Goal: Information Seeking & Learning: Find specific fact

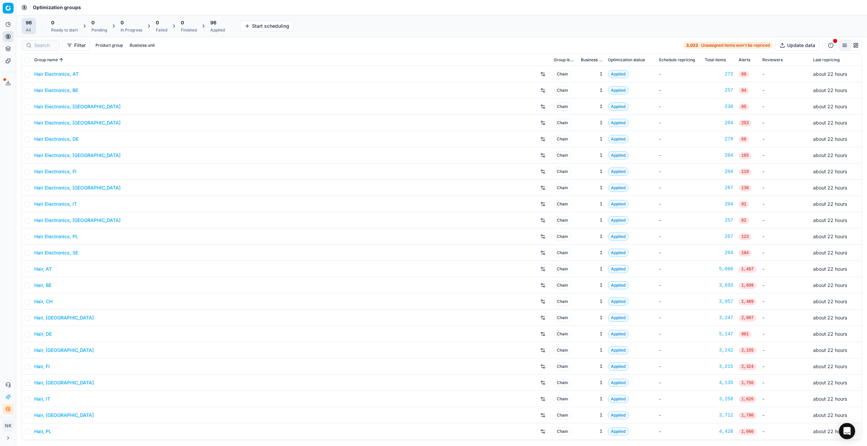
click at [53, 72] on link "Hair Electronics, AT" at bounding box center [56, 74] width 44 height 7
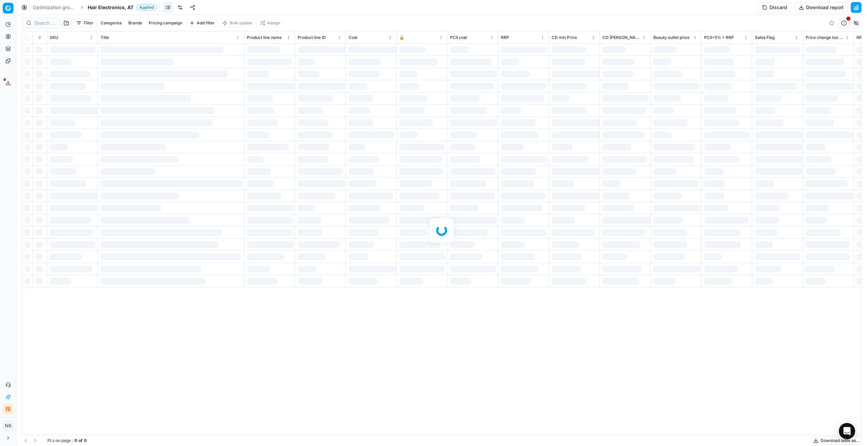
click at [105, 9] on span "Hair Electronics, AT" at bounding box center [111, 7] width 46 height 7
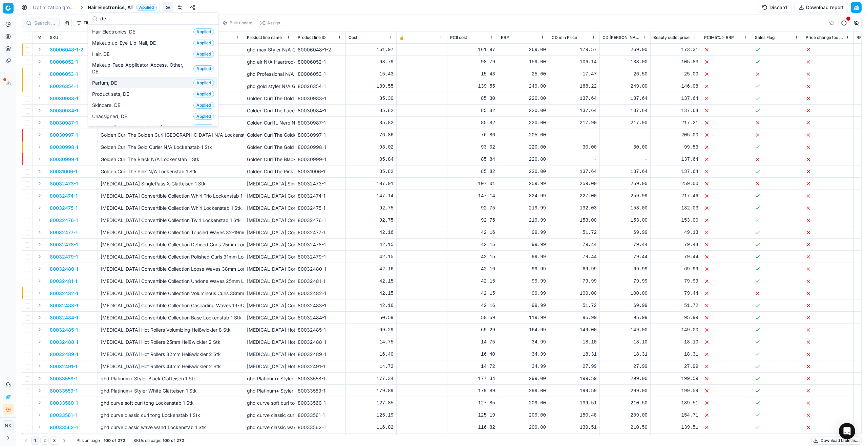
type input "de"
click at [107, 83] on span "Parfum, DE" at bounding box center [105, 83] width 27 height 7
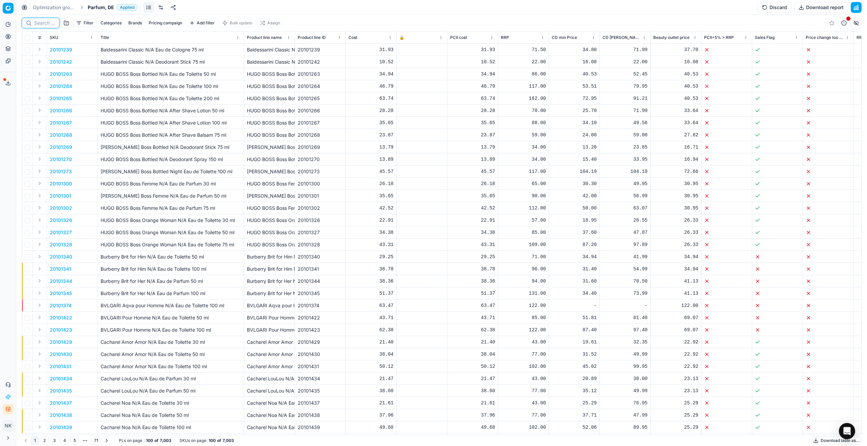
click at [41, 24] on input at bounding box center [44, 23] width 21 height 7
paste input "90015016-0023521"
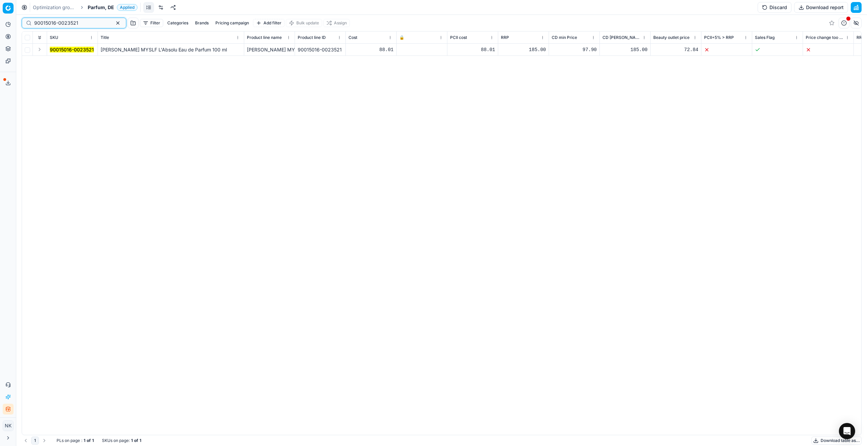
type input "90015016-0023521"
click at [41, 51] on button "Expand" at bounding box center [40, 49] width 8 height 8
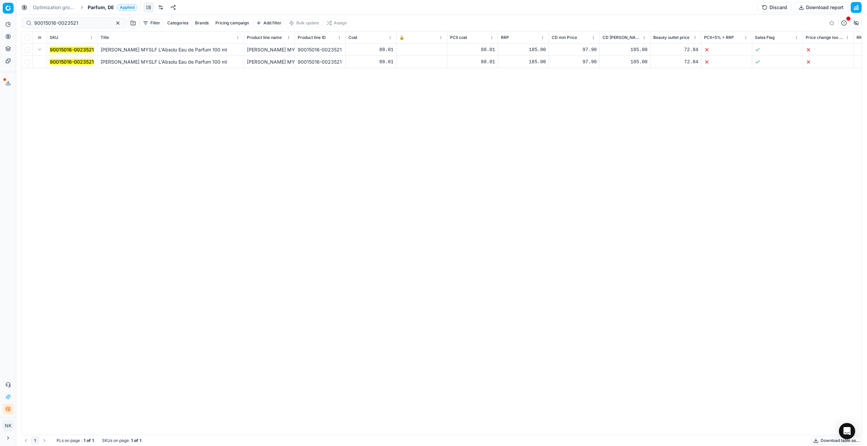
click at [65, 62] on mark "90015016-0023521" at bounding box center [72, 62] width 44 height 6
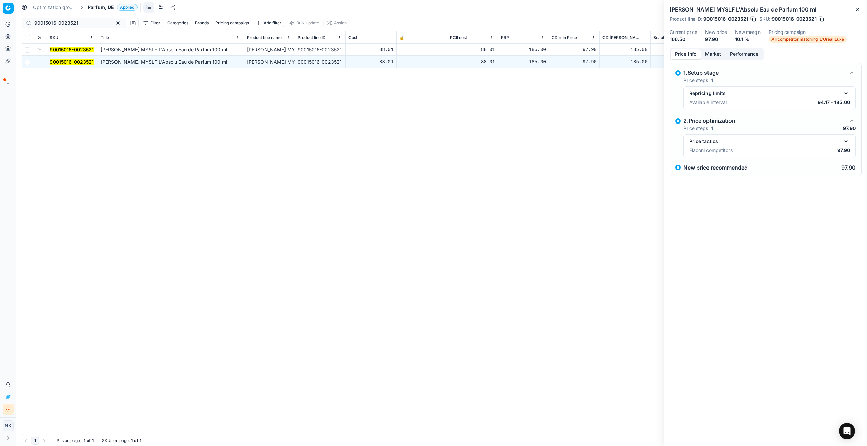
click at [845, 141] on button "button" at bounding box center [846, 141] width 8 height 8
click at [706, 51] on button "Market" at bounding box center [713, 54] width 25 height 10
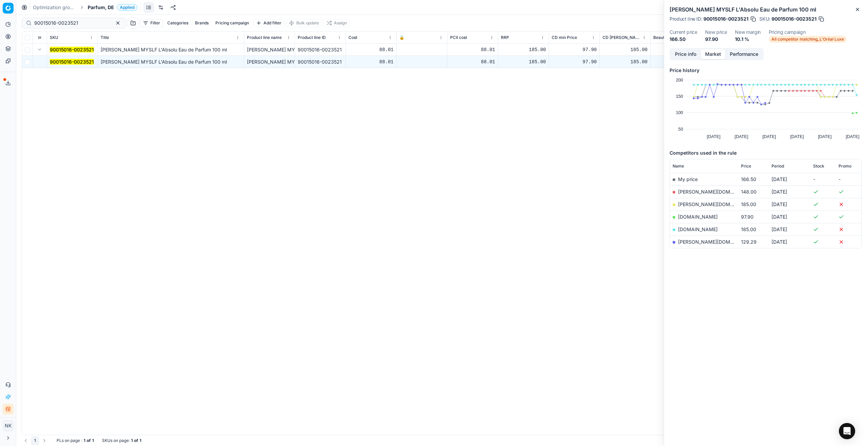
click at [683, 216] on link "[DOMAIN_NAME]" at bounding box center [698, 217] width 40 height 6
click at [99, 6] on span "Parfum, DE" at bounding box center [101, 7] width 26 height 7
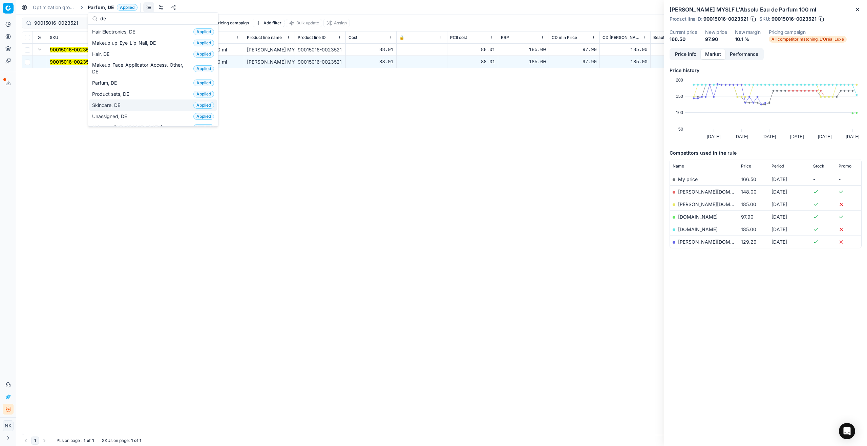
type input "de"
click at [108, 102] on span "Skincare, DE" at bounding box center [107, 105] width 31 height 7
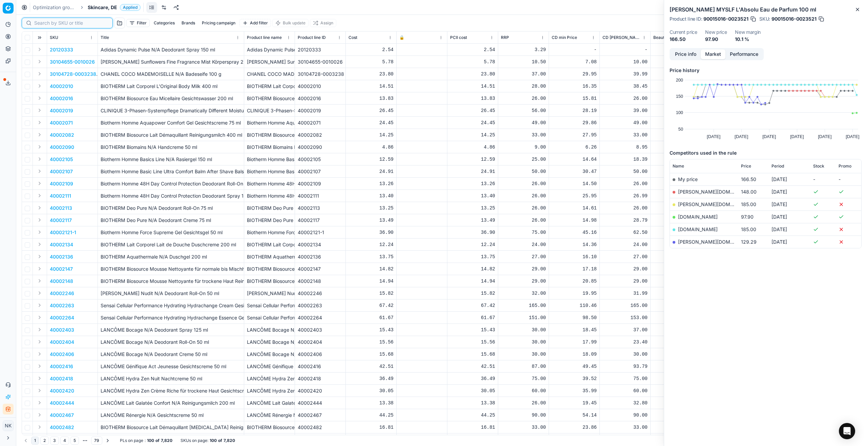
click at [43, 21] on input at bounding box center [71, 23] width 74 height 7
paste input "90012114-0019141"
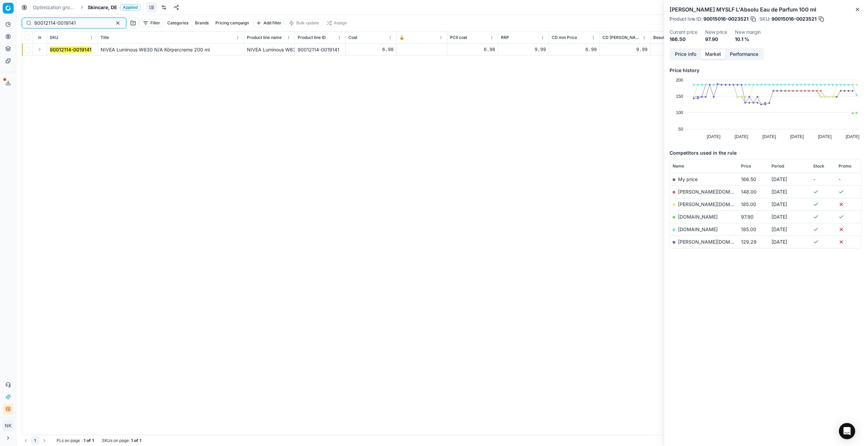
type input "90012114-0019141"
click at [40, 49] on button "Expand" at bounding box center [40, 49] width 8 height 8
click at [64, 60] on mark "90012114-0019141" at bounding box center [71, 62] width 42 height 6
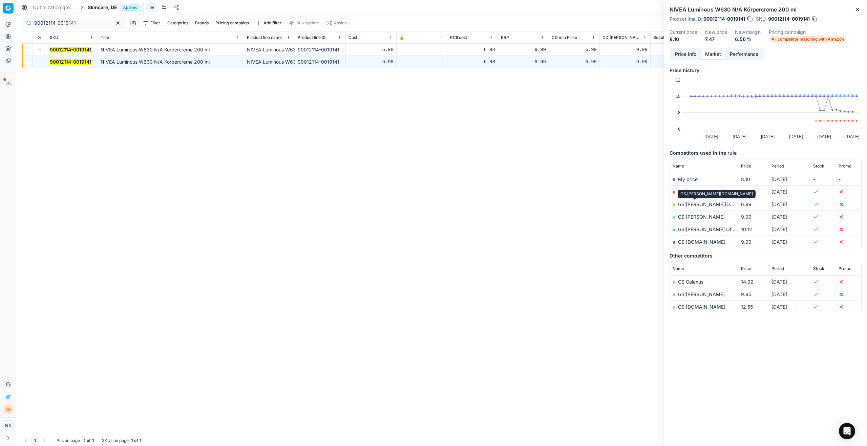
click at [692, 205] on link "GS:[PERSON_NAME][DOMAIN_NAME]" at bounding box center [721, 204] width 86 height 6
click at [692, 191] on link "GS:[DOMAIN_NAME]" at bounding box center [701, 192] width 47 height 6
click at [108, 8] on span "Skincare, DE" at bounding box center [102, 7] width 29 height 7
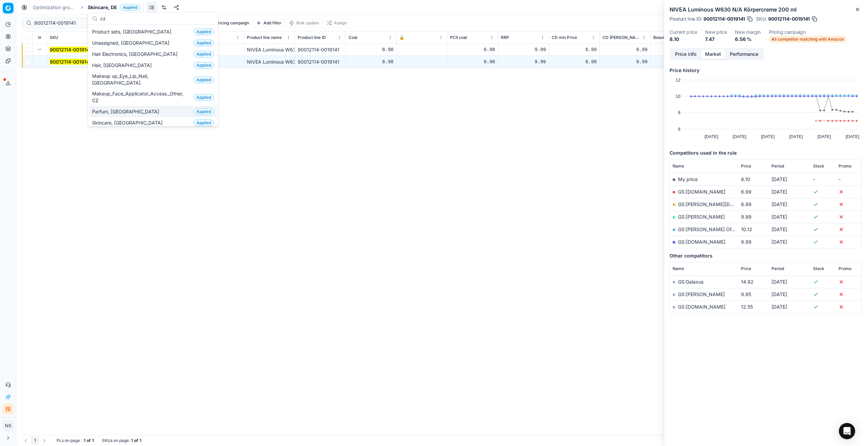
type input "cz"
click at [110, 108] on span "Parfum, [GEOGRAPHIC_DATA]" at bounding box center [127, 111] width 70 height 7
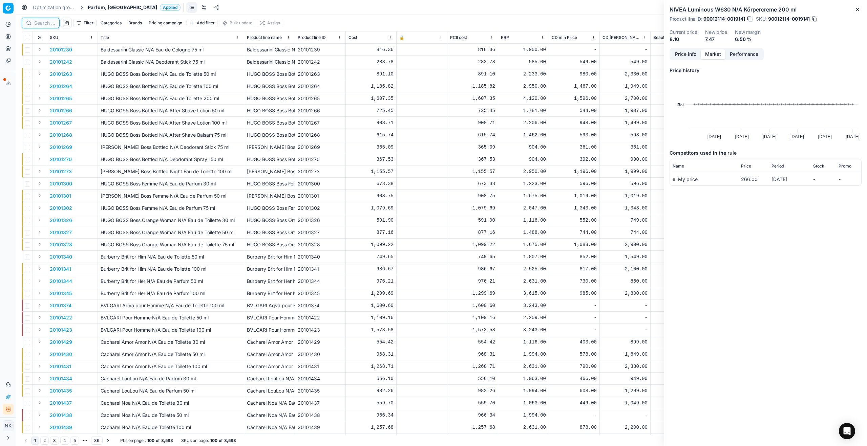
click at [44, 22] on input at bounding box center [44, 23] width 21 height 7
paste input "30103643"
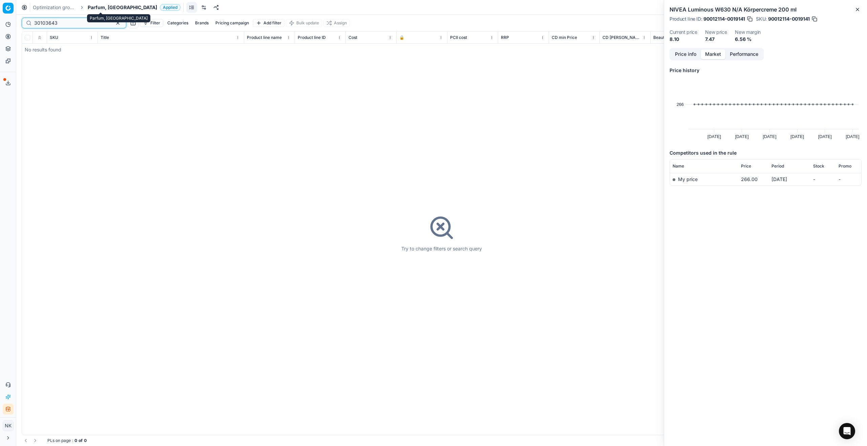
type input "30103643"
click at [103, 8] on span "Parfum, [GEOGRAPHIC_DATA]" at bounding box center [122, 7] width 69 height 7
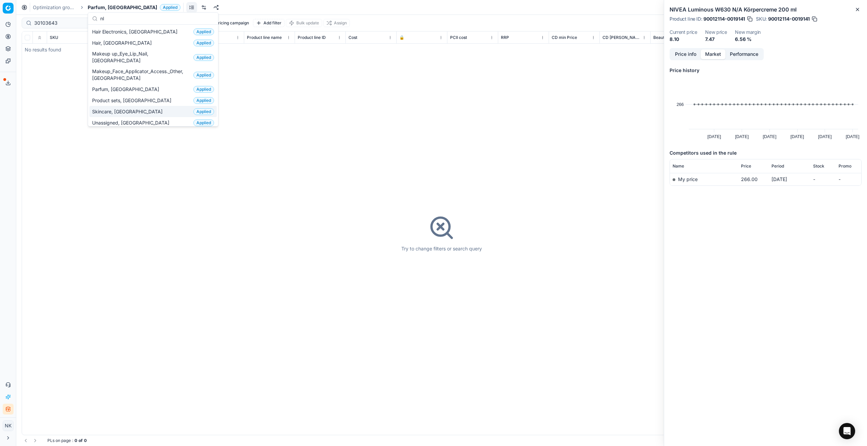
type input "nl"
click at [110, 108] on span "Skincare, [GEOGRAPHIC_DATA]" at bounding box center [128, 111] width 73 height 7
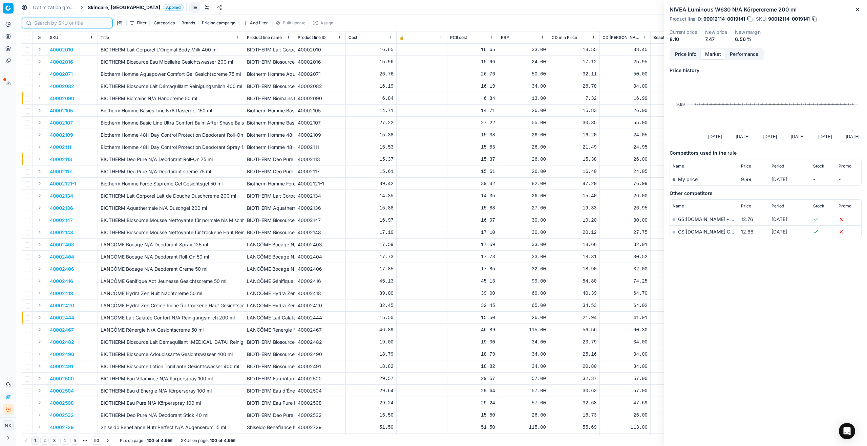
click at [40, 26] on input at bounding box center [71, 23] width 74 height 7
paste input "80004535-75"
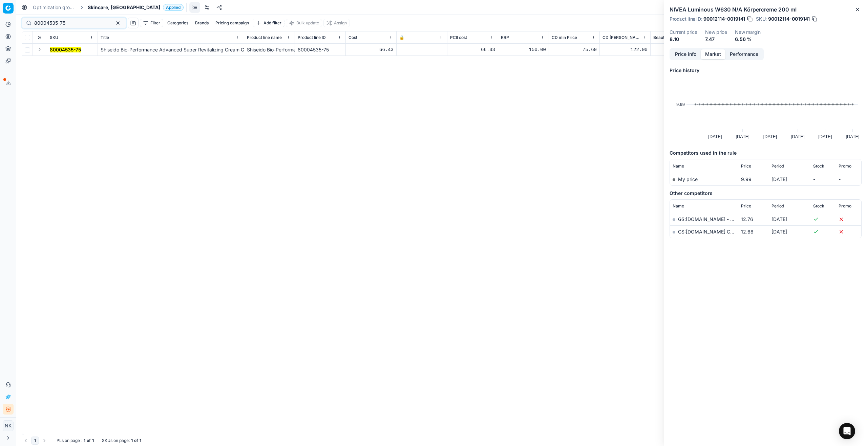
click at [36, 49] on button "Expand" at bounding box center [40, 49] width 8 height 8
click at [59, 61] on mark "80004535-75" at bounding box center [65, 62] width 31 height 6
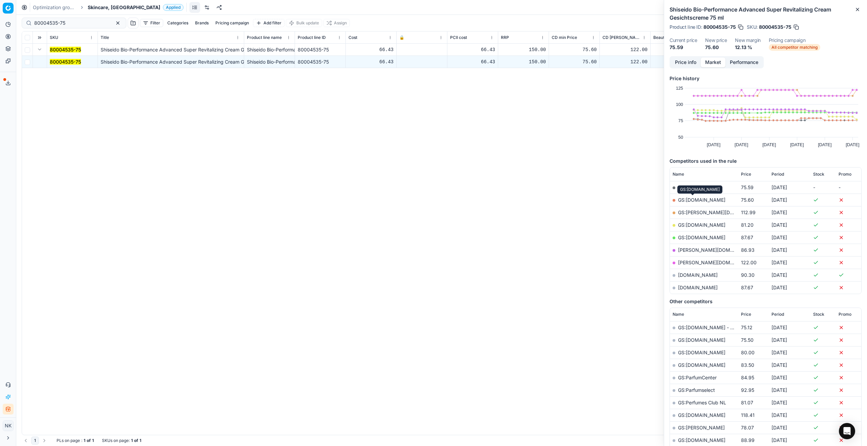
click at [691, 200] on link "GS:[DOMAIN_NAME]" at bounding box center [701, 200] width 47 height 6
click at [68, 20] on input "80004535-75" at bounding box center [71, 23] width 74 height 7
paste input "90010760-0018981"
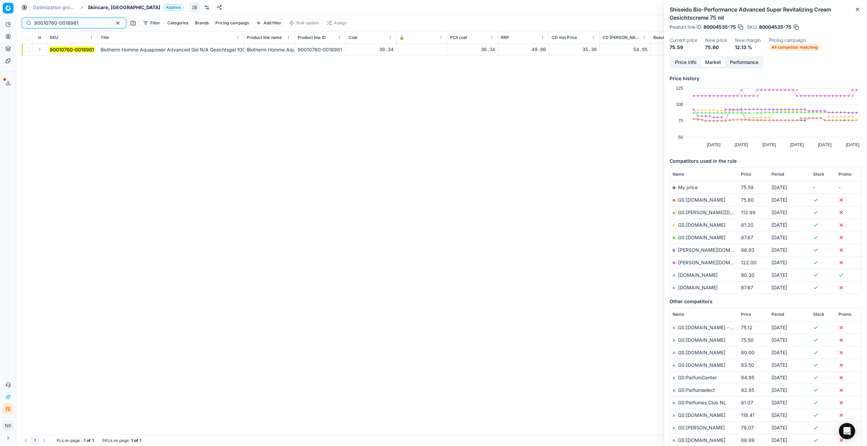
type input "90010760-0018981"
click at [39, 48] on button "Expand" at bounding box center [40, 49] width 8 height 8
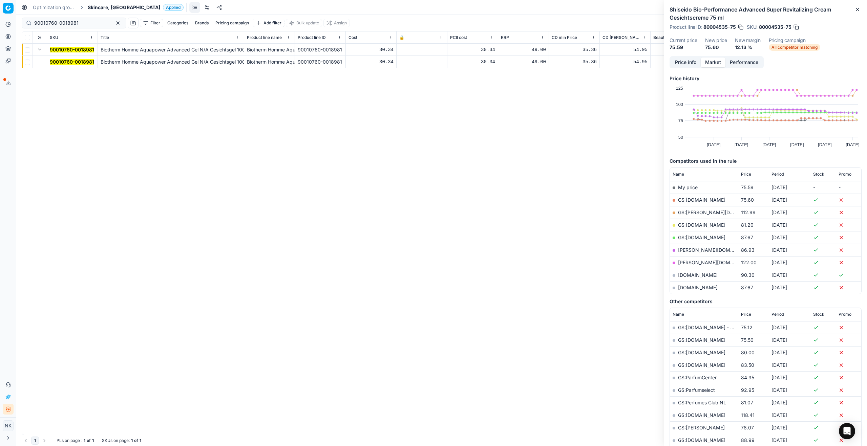
click at [58, 60] on mark "90010760-0018981" at bounding box center [72, 62] width 44 height 6
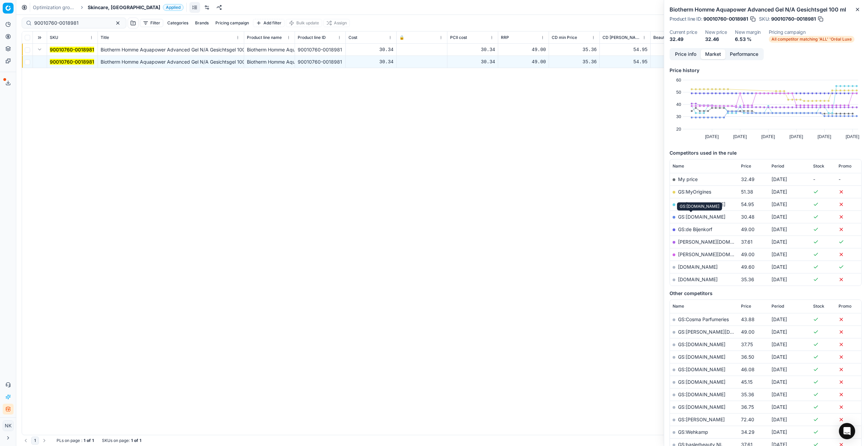
click at [693, 216] on link "GS:[DOMAIN_NAME]" at bounding box center [701, 217] width 47 height 6
click at [108, 3] on div "Optimization groups Skincare, NL Applied Discard Download report" at bounding box center [441, 7] width 851 height 15
click at [108, 7] on span "Skincare, [GEOGRAPHIC_DATA]" at bounding box center [124, 7] width 72 height 7
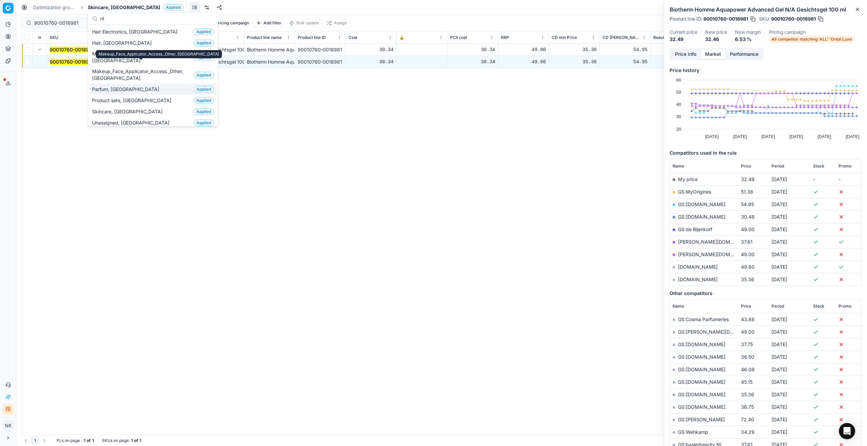
type input "nl"
click at [111, 86] on span "Parfum, [GEOGRAPHIC_DATA]" at bounding box center [127, 89] width 70 height 7
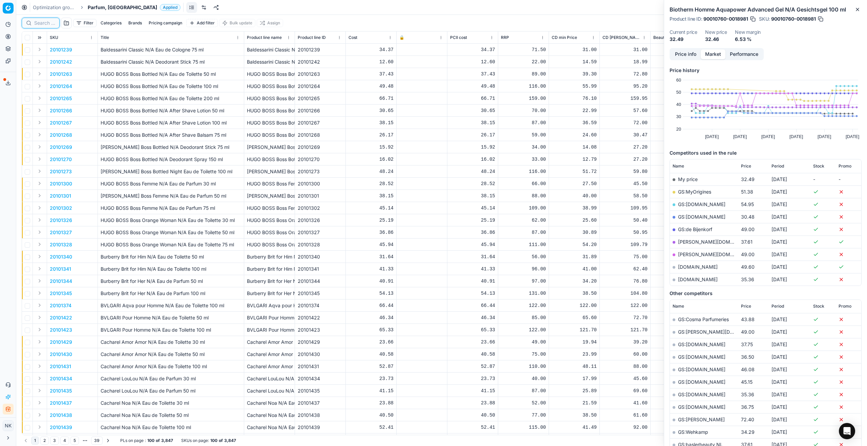
click at [46, 24] on input at bounding box center [44, 23] width 21 height 7
paste input "80031188-50"
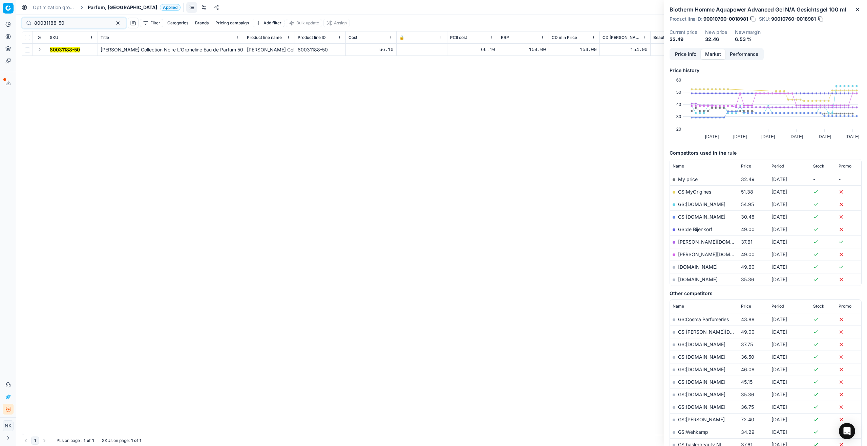
click at [40, 51] on button "Expand" at bounding box center [40, 49] width 8 height 8
click at [61, 62] on mark "80031188-50" at bounding box center [65, 62] width 30 height 6
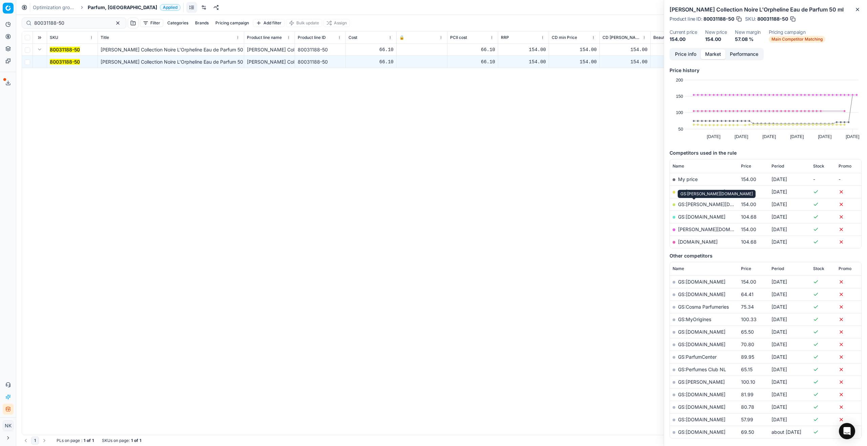
click at [686, 205] on link "GS:[PERSON_NAME][DOMAIN_NAME]" at bounding box center [721, 204] width 86 height 6
click at [65, 22] on input "80031188-50" at bounding box center [71, 23] width 74 height 7
paste input "07033-1"
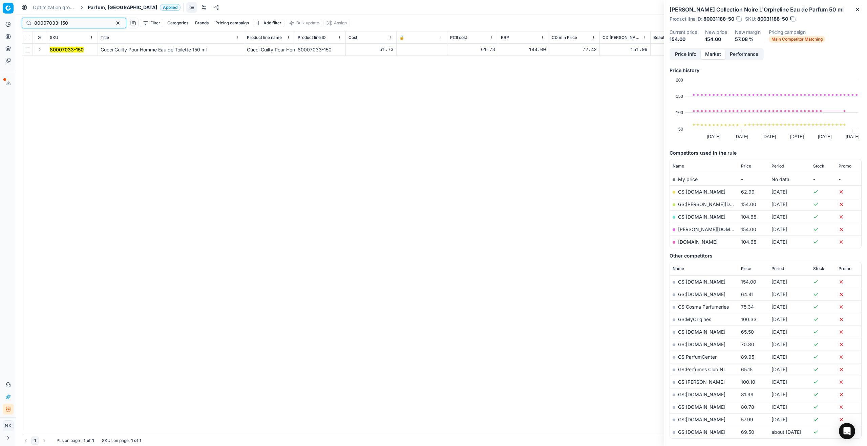
type input "80007033-150"
click at [33, 48] on td at bounding box center [40, 50] width 14 height 12
click at [36, 49] on button "Expand" at bounding box center [40, 49] width 8 height 8
click at [65, 62] on mark "80007033-150" at bounding box center [67, 62] width 34 height 6
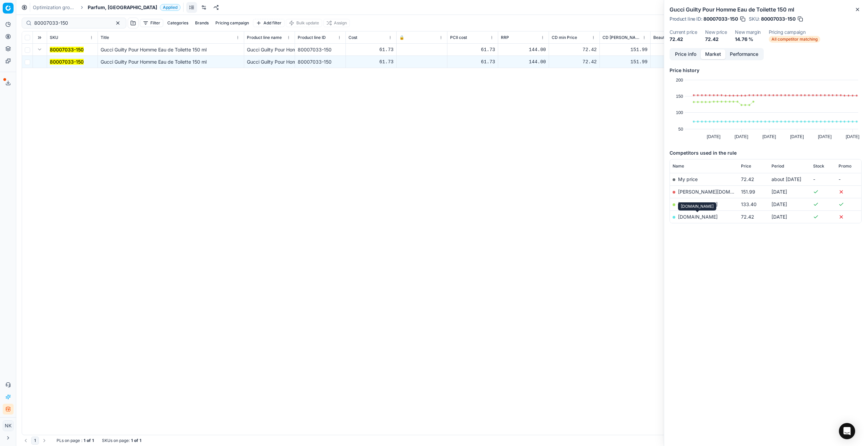
click at [699, 218] on link "[DOMAIN_NAME]" at bounding box center [698, 217] width 40 height 6
click at [94, 7] on span "Parfum, [GEOGRAPHIC_DATA]" at bounding box center [122, 7] width 69 height 7
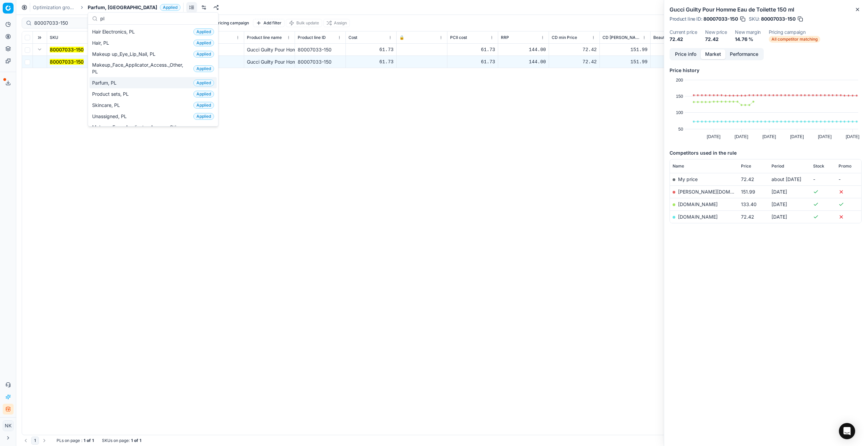
type input "pl"
click at [114, 83] on span "Parfum, PL" at bounding box center [105, 83] width 27 height 7
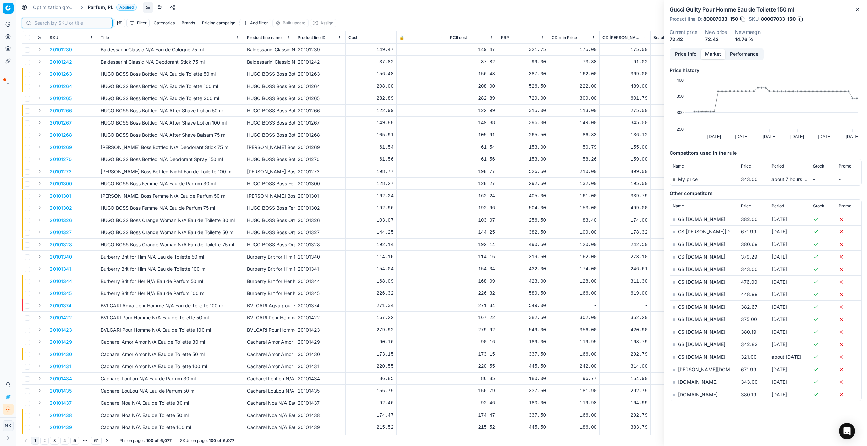
click at [43, 23] on input at bounding box center [71, 23] width 74 height 7
paste input "20102659"
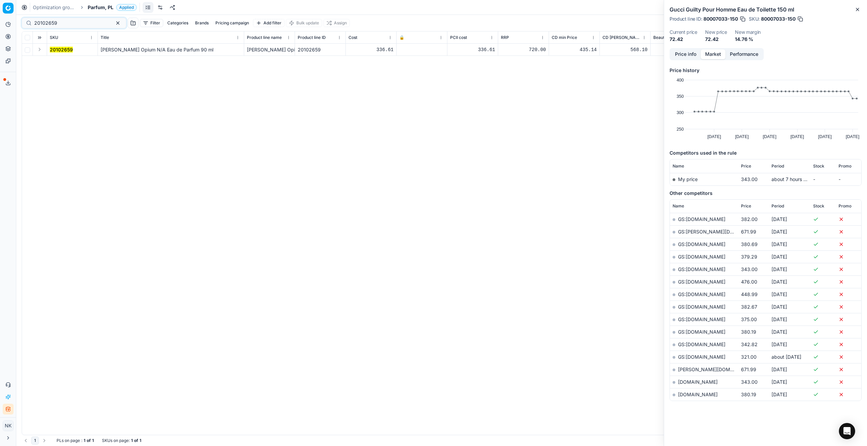
click at [41, 50] on button "Expand" at bounding box center [40, 49] width 8 height 8
click at [63, 60] on mark "20102659" at bounding box center [61, 62] width 23 height 6
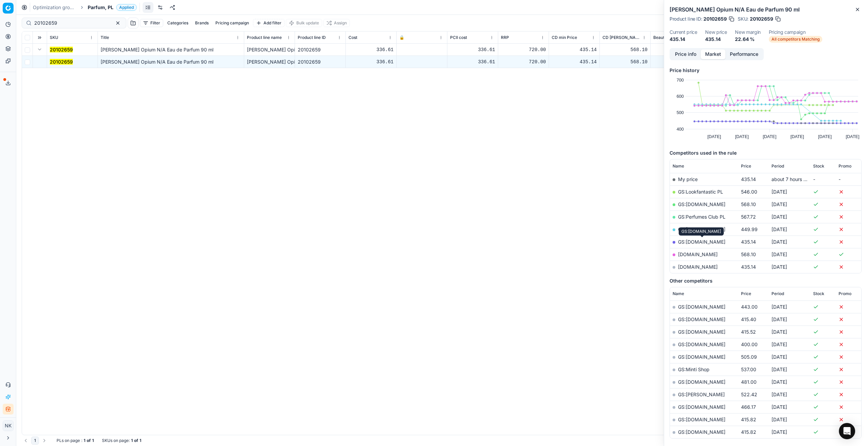
click at [703, 242] on link "GS:[DOMAIN_NAME]" at bounding box center [701, 242] width 47 height 6
click at [75, 22] on input "20102659" at bounding box center [71, 23] width 74 height 7
paste input "80018100-0007337"
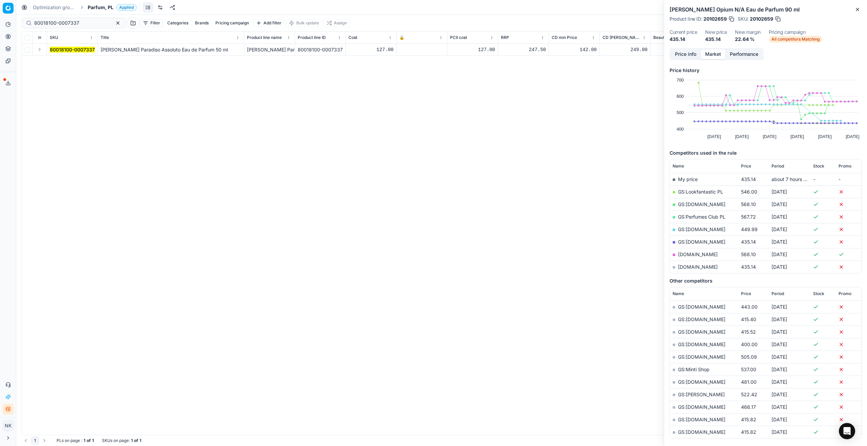
click at [42, 49] on button "Expand" at bounding box center [40, 49] width 8 height 8
click at [61, 59] on mark "80018100-0007337" at bounding box center [72, 62] width 45 height 6
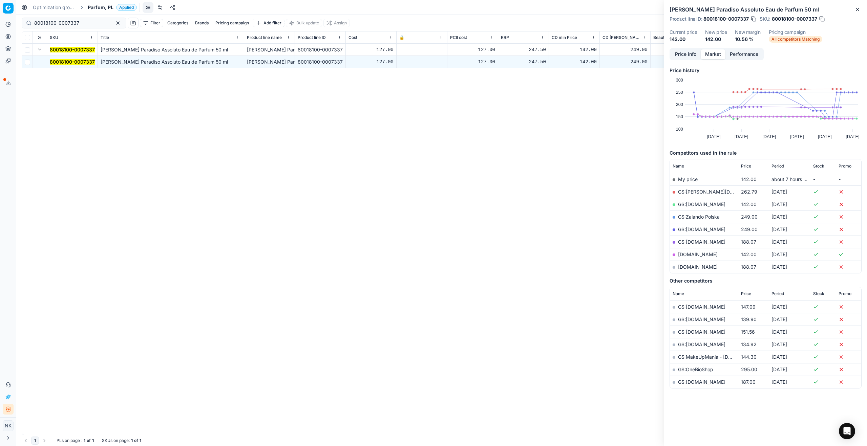
click at [695, 204] on link "GS:[DOMAIN_NAME]" at bounding box center [701, 204] width 47 height 6
click at [77, 21] on input "80018100-0007337" at bounding box center [71, 23] width 74 height 7
paste input "41211-60"
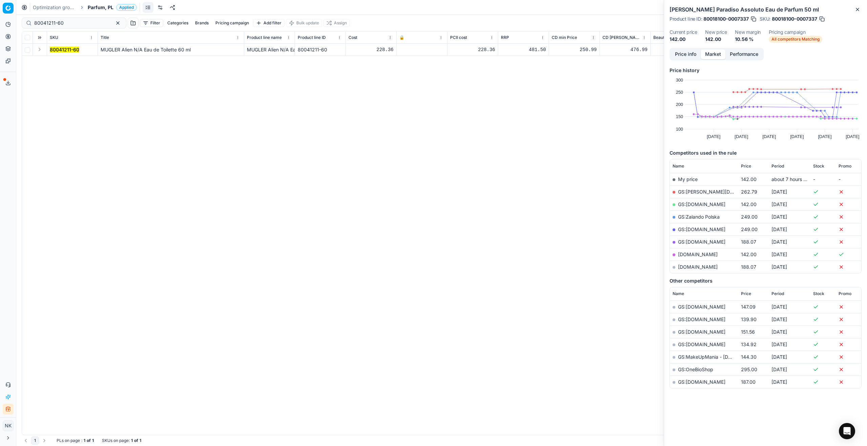
click at [40, 50] on button "Expand" at bounding box center [40, 49] width 8 height 8
click at [57, 61] on mark "80041211-60" at bounding box center [64, 62] width 29 height 6
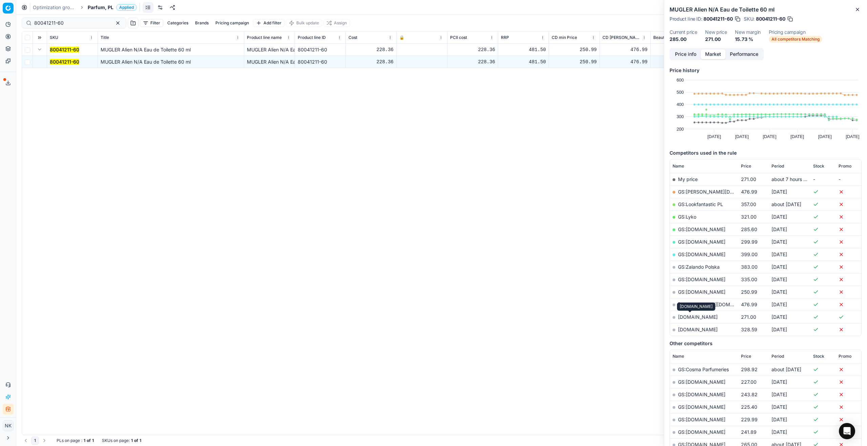
click at [689, 315] on link "[DOMAIN_NAME]" at bounding box center [698, 317] width 40 height 6
click at [78, 21] on input "80041211-60" at bounding box center [71, 23] width 74 height 7
paste input "90010683-0016764"
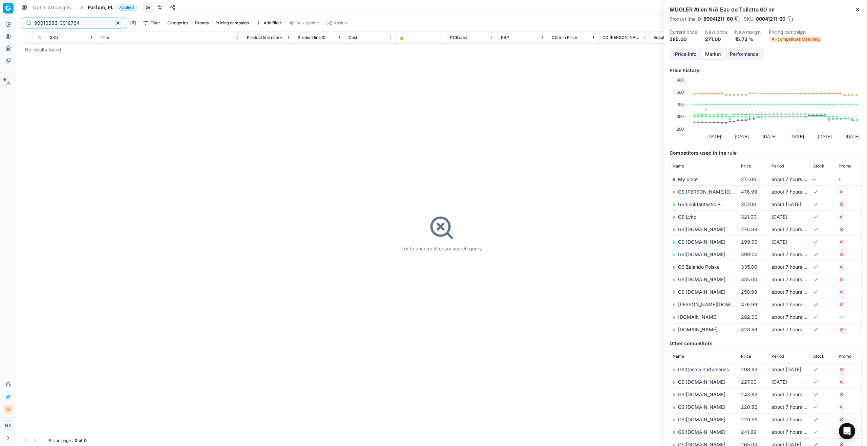
type input "90010683-0016764"
click at [94, 7] on span "Parfum, PL" at bounding box center [101, 7] width 26 height 7
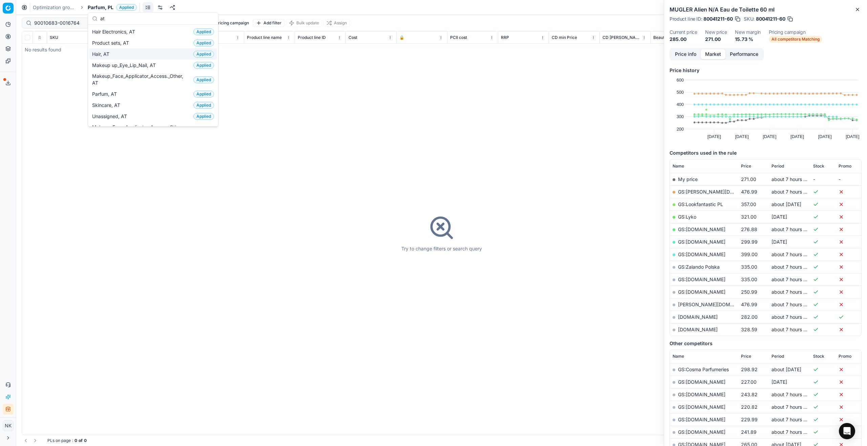
type input "at"
click at [104, 57] on span "Hair, AT" at bounding box center [102, 54] width 20 height 7
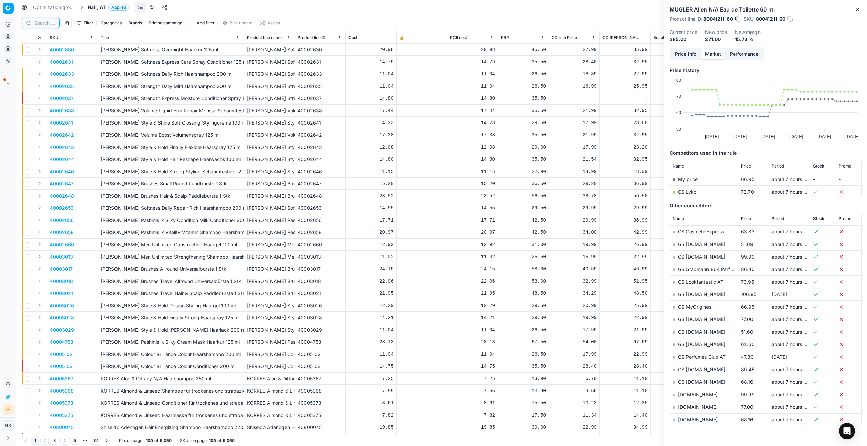
click at [41, 24] on input at bounding box center [44, 23] width 21 height 7
paste input "90002020-0002807"
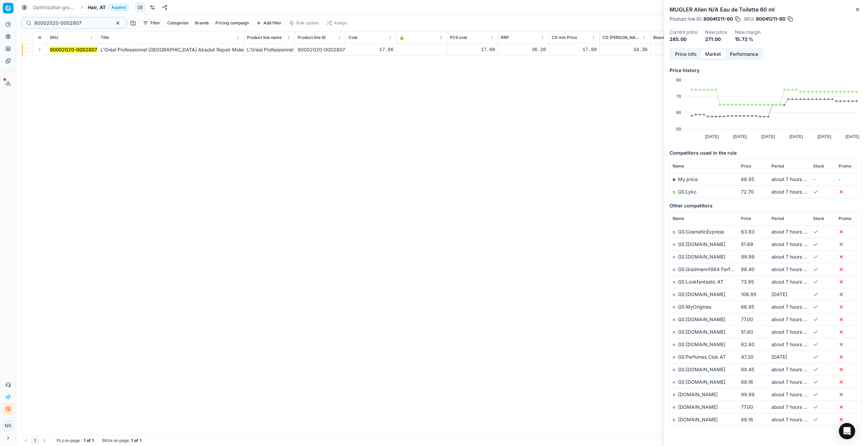
click at [40, 50] on button "Expand" at bounding box center [40, 49] width 8 height 8
click at [59, 61] on mark "90002020-0002807" at bounding box center [73, 62] width 47 height 6
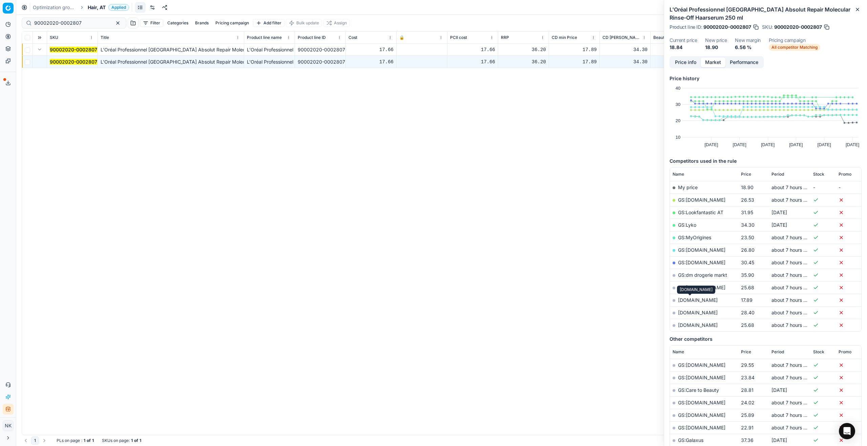
click at [686, 300] on link "[DOMAIN_NAME]" at bounding box center [698, 300] width 40 height 6
click at [77, 22] on input "90002020-0002807" at bounding box center [71, 23] width 74 height 7
paste input "80030998-1"
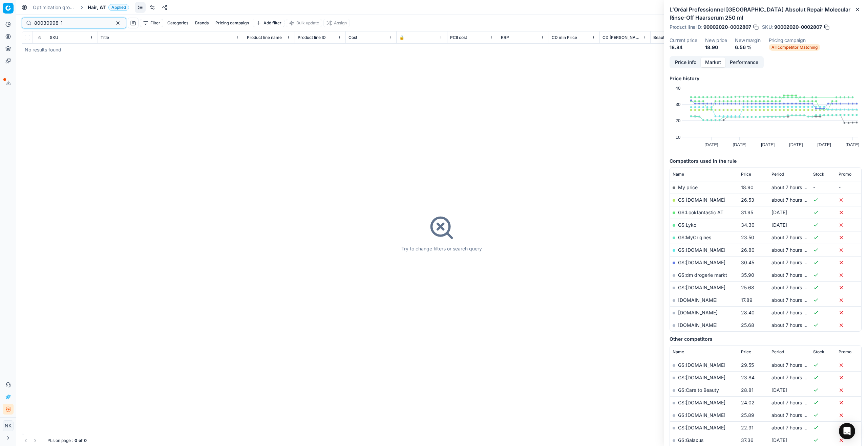
type input "80030998-1"
click at [89, 9] on span "Hair, AT" at bounding box center [97, 7] width 18 height 7
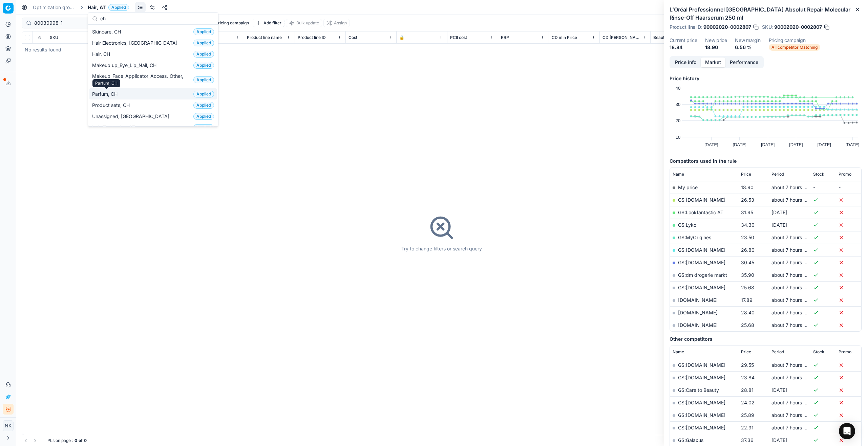
type input "ch"
click at [108, 95] on span "Parfum, CH" at bounding box center [106, 94] width 28 height 7
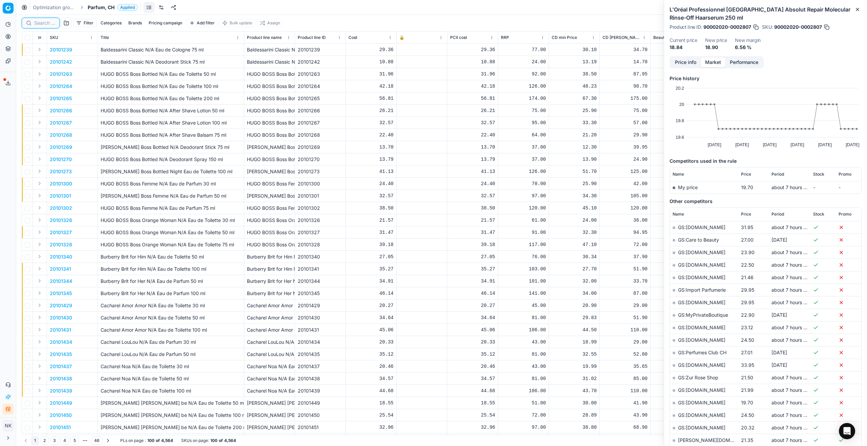
click at [43, 23] on input at bounding box center [44, 23] width 21 height 7
paste input "90005856-0008750"
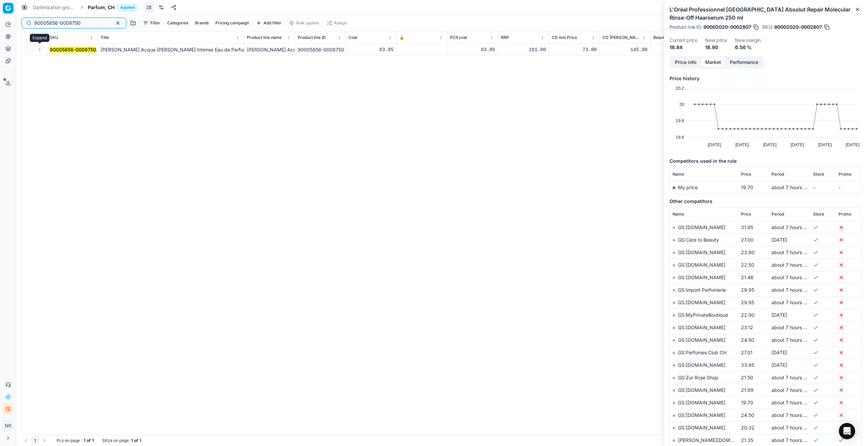
type input "90005856-0008750"
click at [38, 51] on button "Expand" at bounding box center [40, 49] width 8 height 8
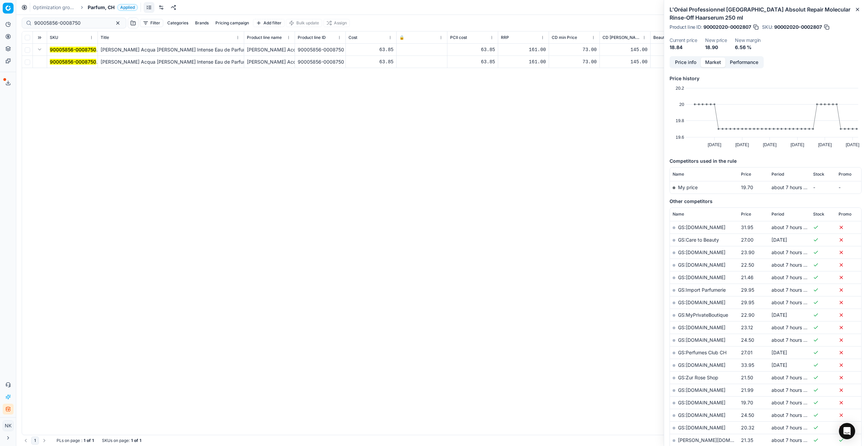
click at [60, 60] on mark "90005856-0008750" at bounding box center [73, 62] width 46 height 6
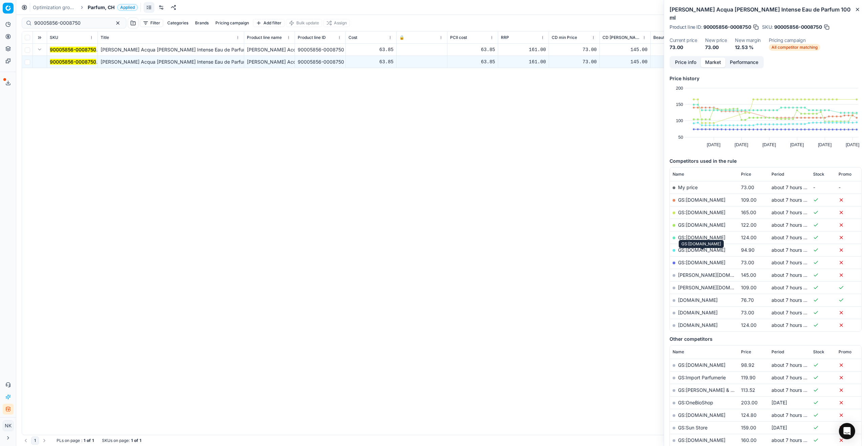
click at [695, 260] on link "GS:[DOMAIN_NAME]" at bounding box center [701, 263] width 47 height 6
click at [103, 6] on span "Parfum, CH" at bounding box center [101, 7] width 27 height 7
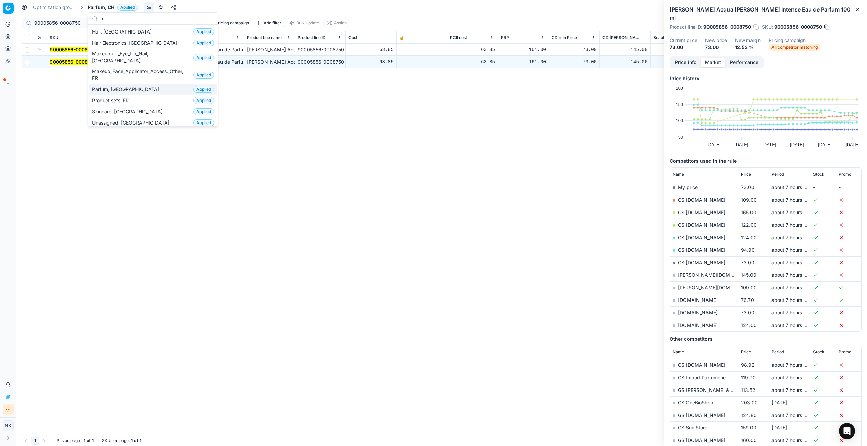
type input "fr"
click at [111, 86] on span "Parfum, [GEOGRAPHIC_DATA]" at bounding box center [127, 89] width 70 height 7
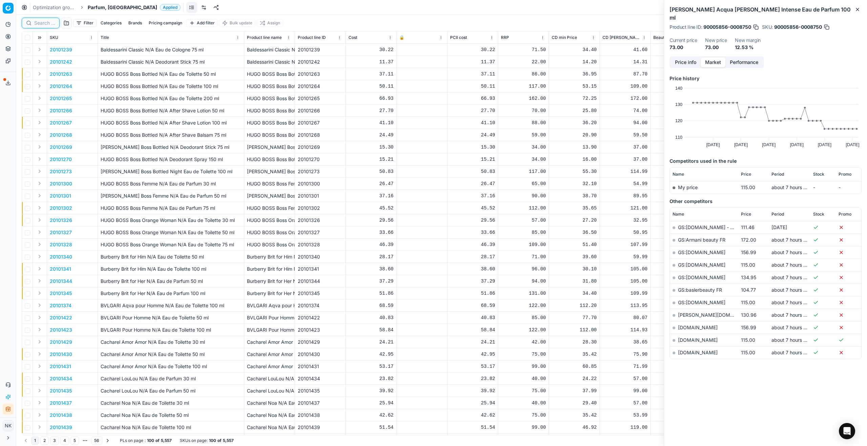
click at [45, 22] on input at bounding box center [44, 23] width 21 height 7
paste input "20102242"
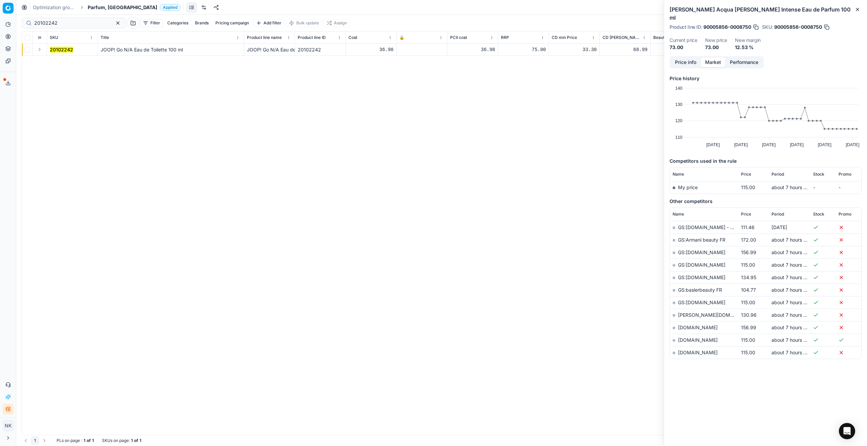
click at [40, 51] on button "Expand" at bounding box center [40, 49] width 8 height 8
click at [60, 59] on mark "20102242" at bounding box center [61, 62] width 23 height 6
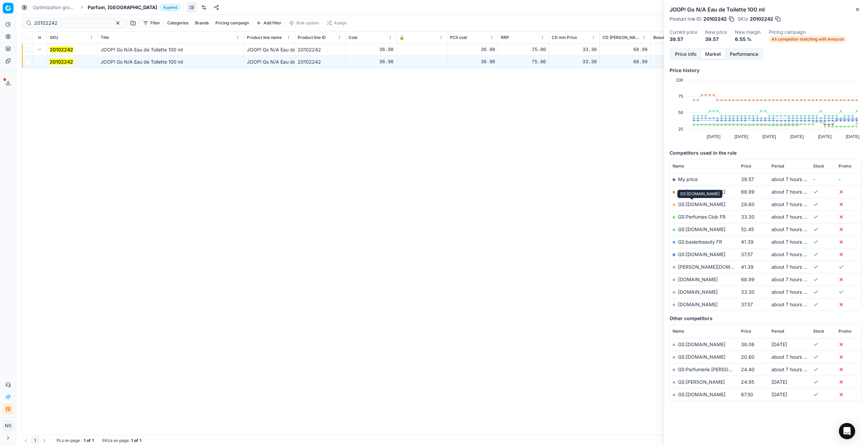
click at [693, 204] on link "GS:[DOMAIN_NAME]" at bounding box center [701, 204] width 47 height 6
click at [77, 23] on input "20102242" at bounding box center [71, 23] width 74 height 7
paste input "953"
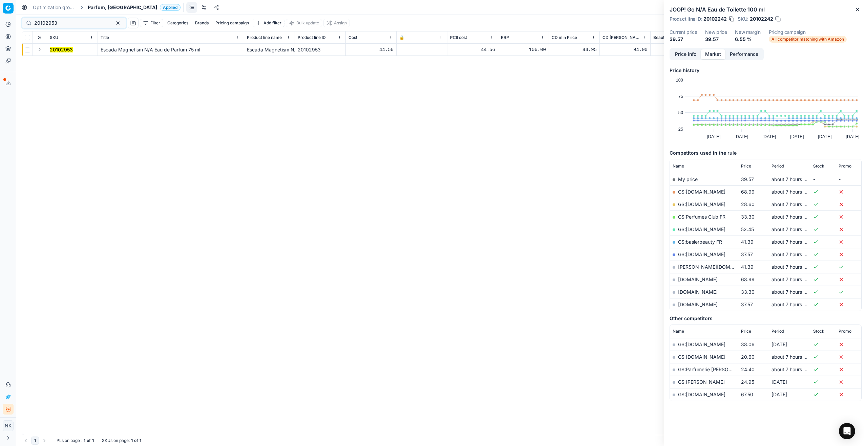
click at [39, 49] on button "Expand" at bounding box center [40, 49] width 8 height 8
click at [60, 61] on mark "20102953" at bounding box center [61, 62] width 23 height 6
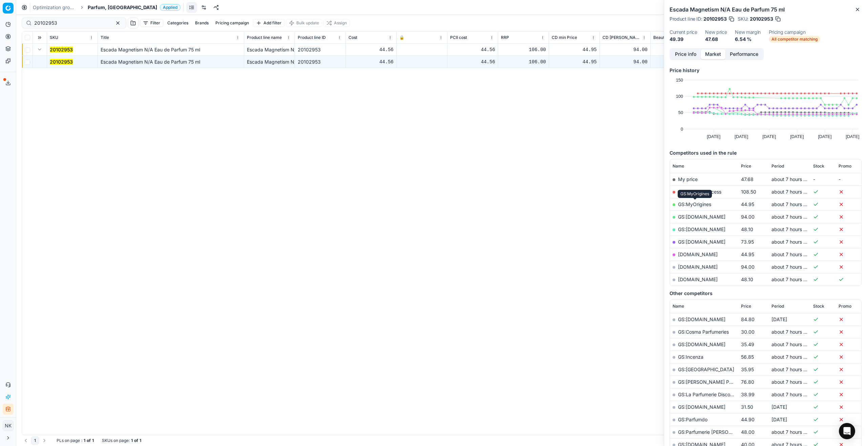
click at [685, 205] on link "GS:MyOrigines" at bounding box center [694, 204] width 33 height 6
click at [76, 22] on input "20102953" at bounding box center [71, 23] width 74 height 7
paste input "80008095-75"
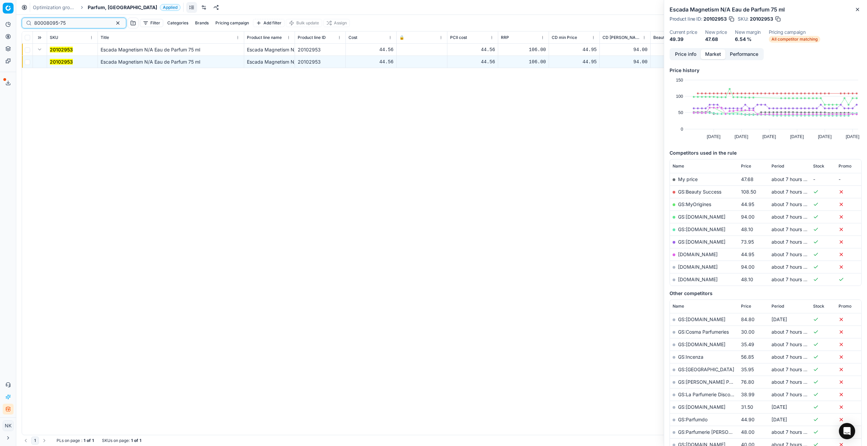
type input "80008095-75"
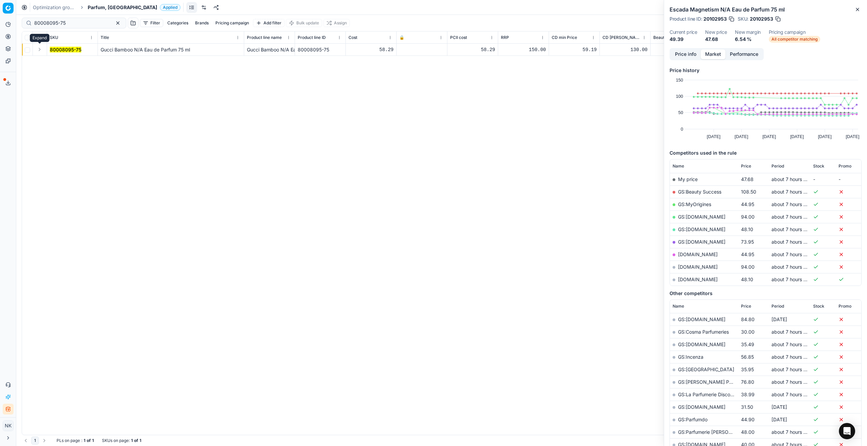
click at [41, 49] on button "Expand" at bounding box center [40, 49] width 8 height 8
click at [62, 60] on mark "80008095-75" at bounding box center [65, 62] width 31 height 6
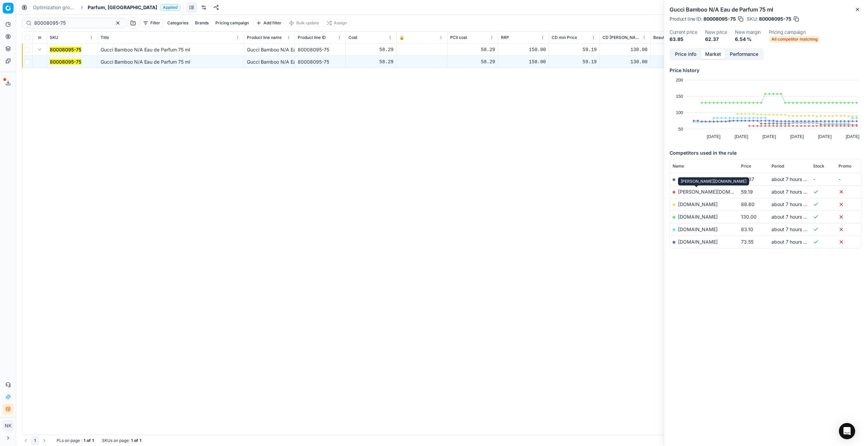
click at [684, 191] on link "[PERSON_NAME][DOMAIN_NAME]" at bounding box center [717, 192] width 79 height 6
click at [102, 10] on span "Parfum, [GEOGRAPHIC_DATA]" at bounding box center [122, 7] width 69 height 7
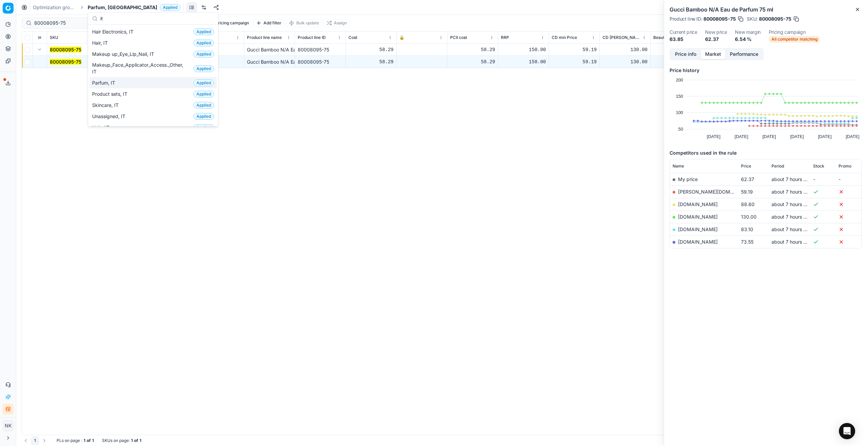
type input "it"
click at [108, 83] on span "Parfum, IT" at bounding box center [105, 83] width 26 height 7
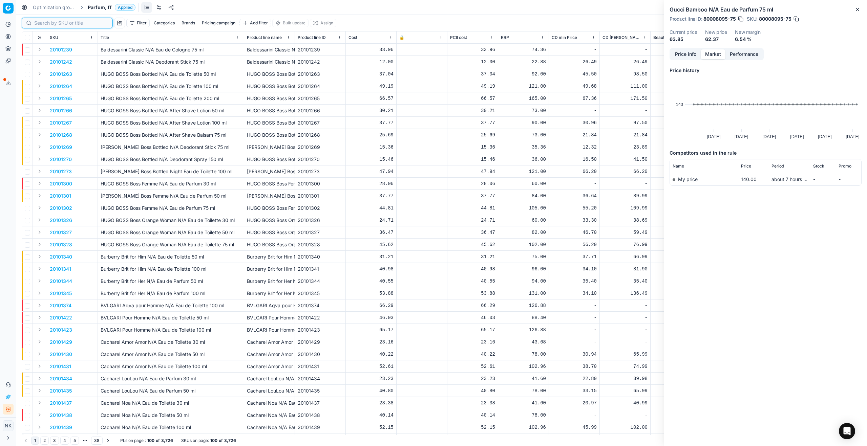
click at [43, 24] on input at bounding box center [71, 23] width 74 height 7
paste input "20102643"
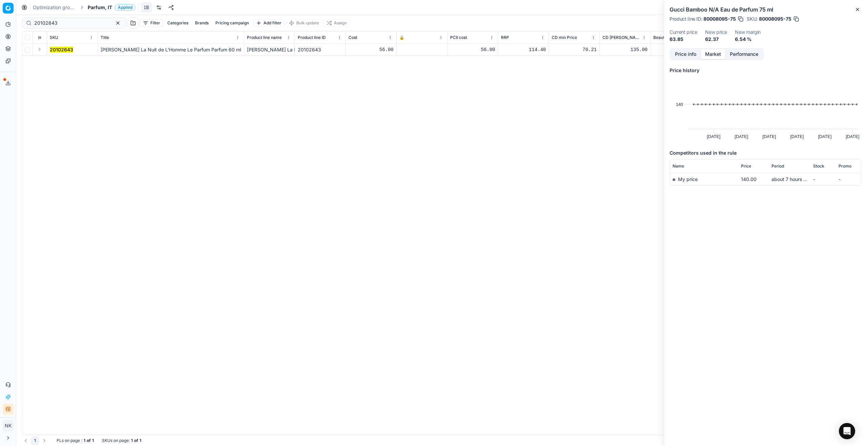
click at [39, 49] on button "Expand" at bounding box center [40, 49] width 8 height 8
click at [56, 60] on mark "20102643" at bounding box center [61, 62] width 23 height 6
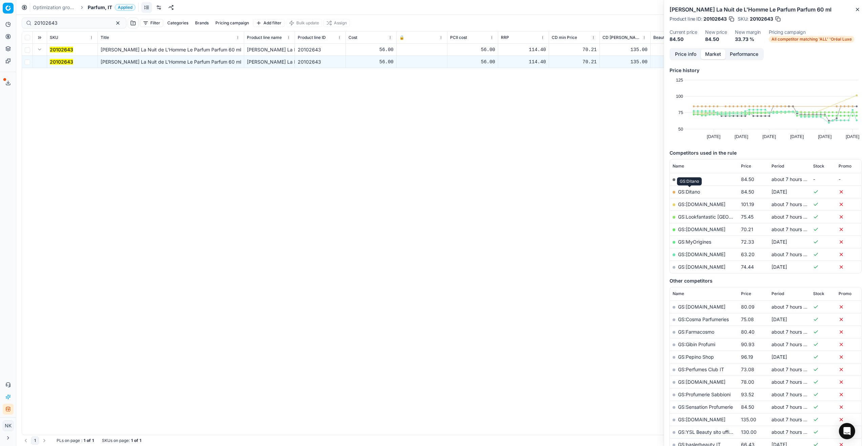
click at [685, 191] on link "GS:Ditano" at bounding box center [689, 192] width 22 height 6
click at [60, 20] on input "20102643" at bounding box center [71, 23] width 74 height 7
paste input "3396"
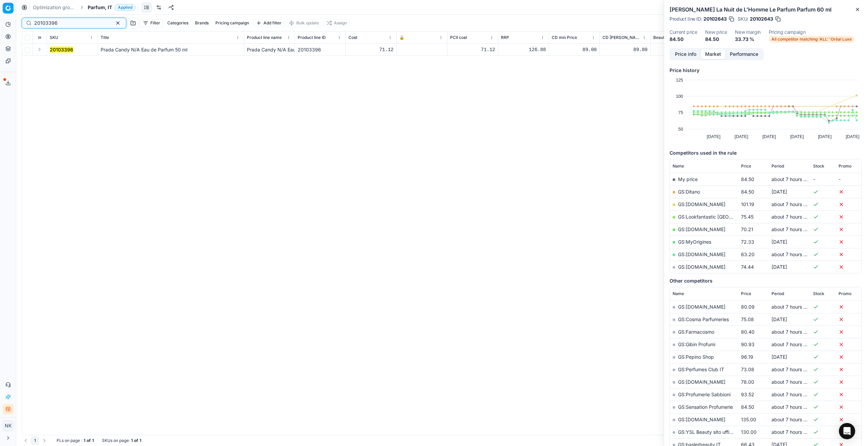
type input "20103396"
click at [40, 50] on button "Expand" at bounding box center [40, 49] width 8 height 8
click at [57, 61] on mark "20103396" at bounding box center [61, 62] width 23 height 6
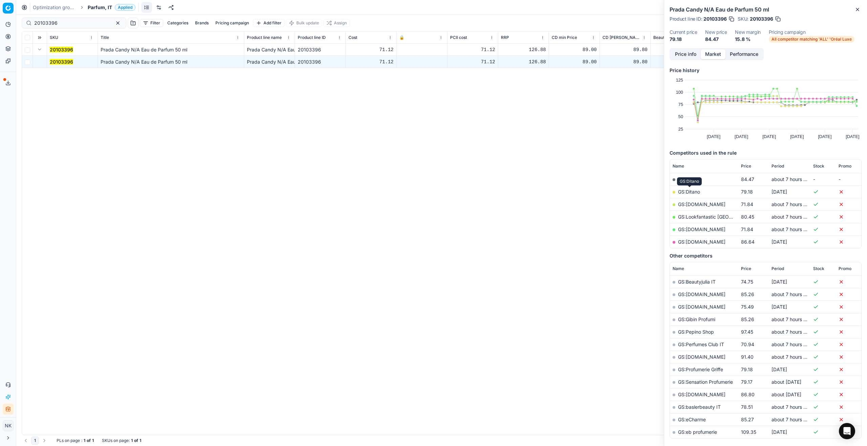
click at [687, 191] on link "GS:Ditano" at bounding box center [689, 192] width 22 height 6
